Goal: Register for event/course

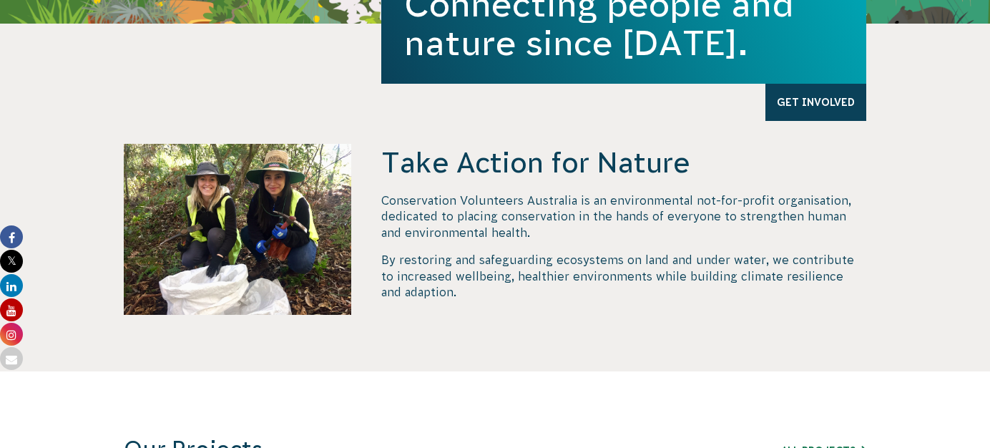
scroll to position [759, 0]
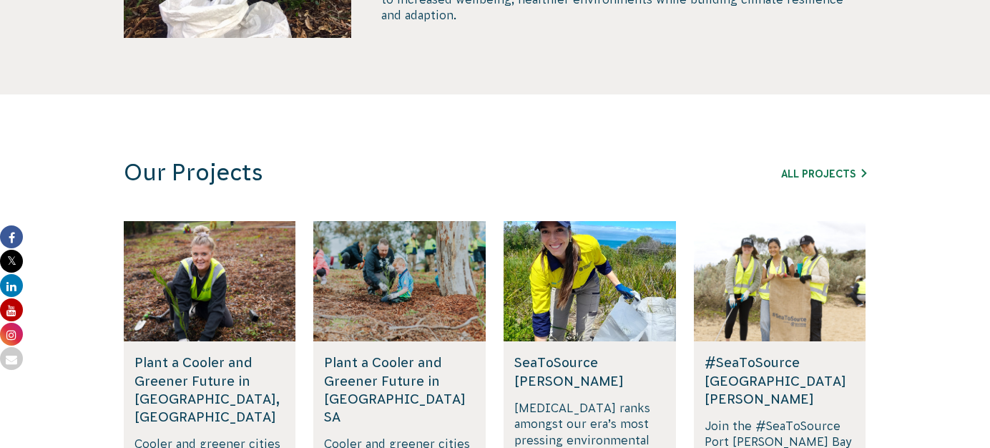
click at [378, 312] on div at bounding box center [399, 281] width 172 height 120
click at [418, 369] on h5 "Plant a Cooler and Greener Future in [GEOGRAPHIC_DATA] SA" at bounding box center [399, 389] width 151 height 72
click at [410, 358] on h5 "Plant a Cooler and Greener Future in [GEOGRAPHIC_DATA] SA" at bounding box center [399, 389] width 151 height 72
click at [403, 364] on h5 "Plant a Cooler and Greener Future in [GEOGRAPHIC_DATA] SA" at bounding box center [399, 389] width 151 height 72
click at [399, 371] on h5 "Plant a Cooler and Greener Future in [GEOGRAPHIC_DATA] SA" at bounding box center [399, 389] width 151 height 72
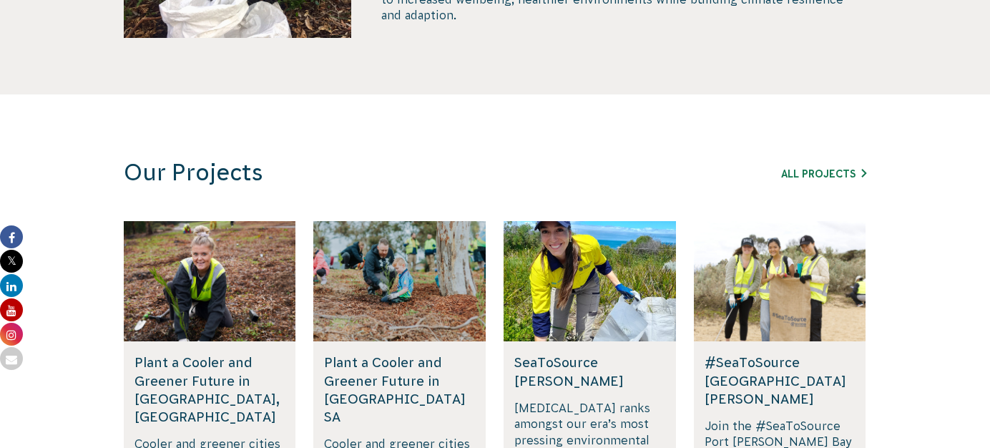
click at [400, 374] on div "Rewilding [GEOGRAPHIC_DATA], [GEOGRAPHIC_DATA] Join us in rewilding [GEOGRAPHIC…" at bounding box center [979, 383] width 3611 height 324
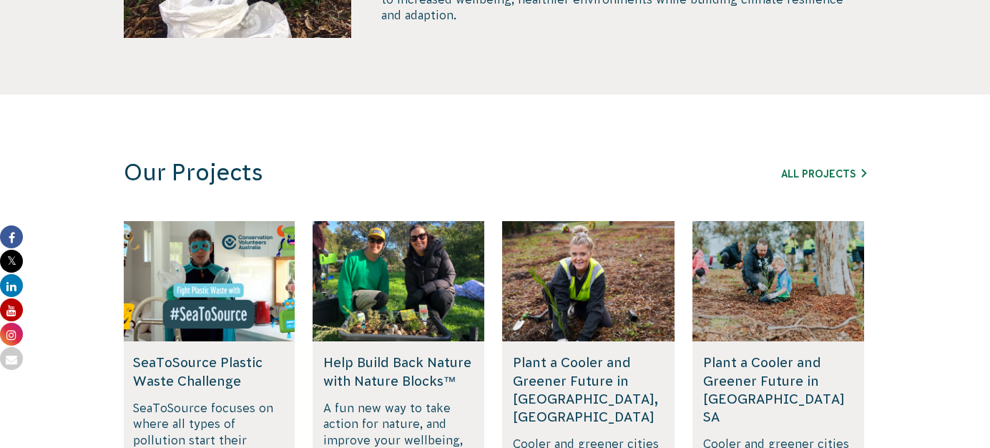
click at [427, 284] on div at bounding box center [398, 281] width 172 height 120
click at [757, 289] on div at bounding box center [778, 281] width 172 height 120
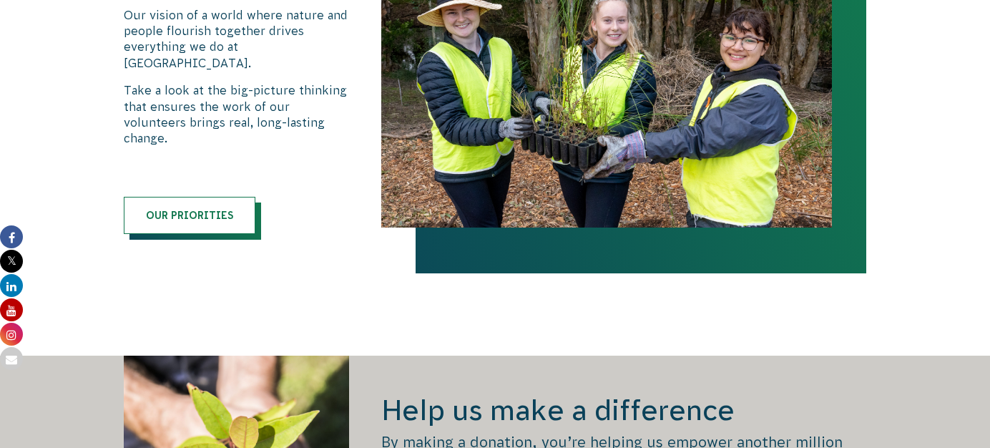
scroll to position [1733, 0]
